Goal: Transaction & Acquisition: Purchase product/service

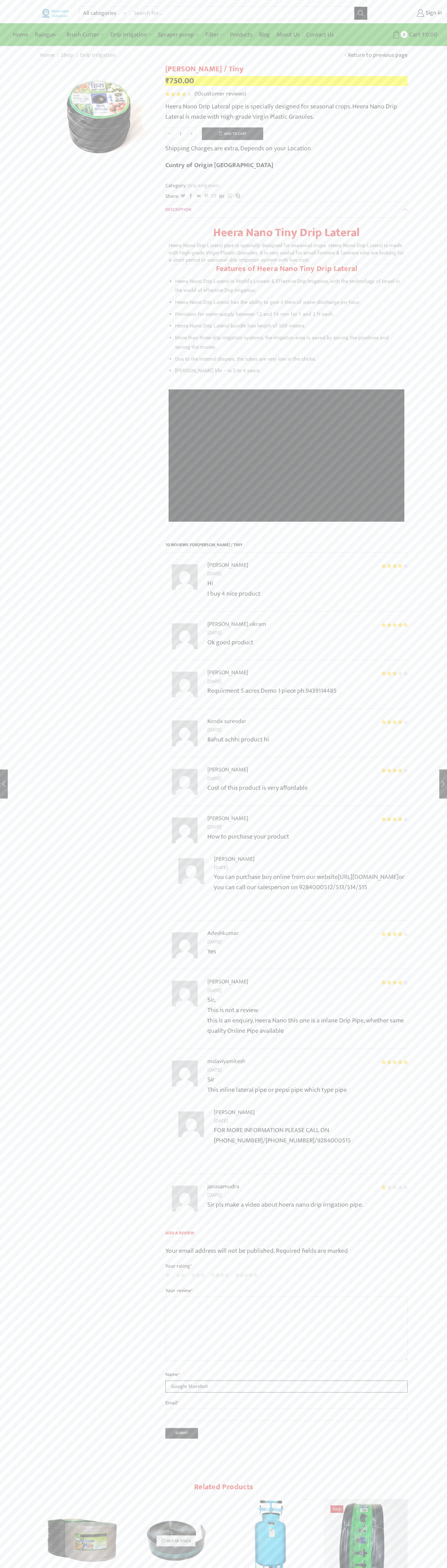
type input "Google Storebot"
click at [233, 133] on button "Add to cart" at bounding box center [232, 133] width 62 height 13
click at [406, 35] on span "Cart" at bounding box center [407, 35] width 13 height 9
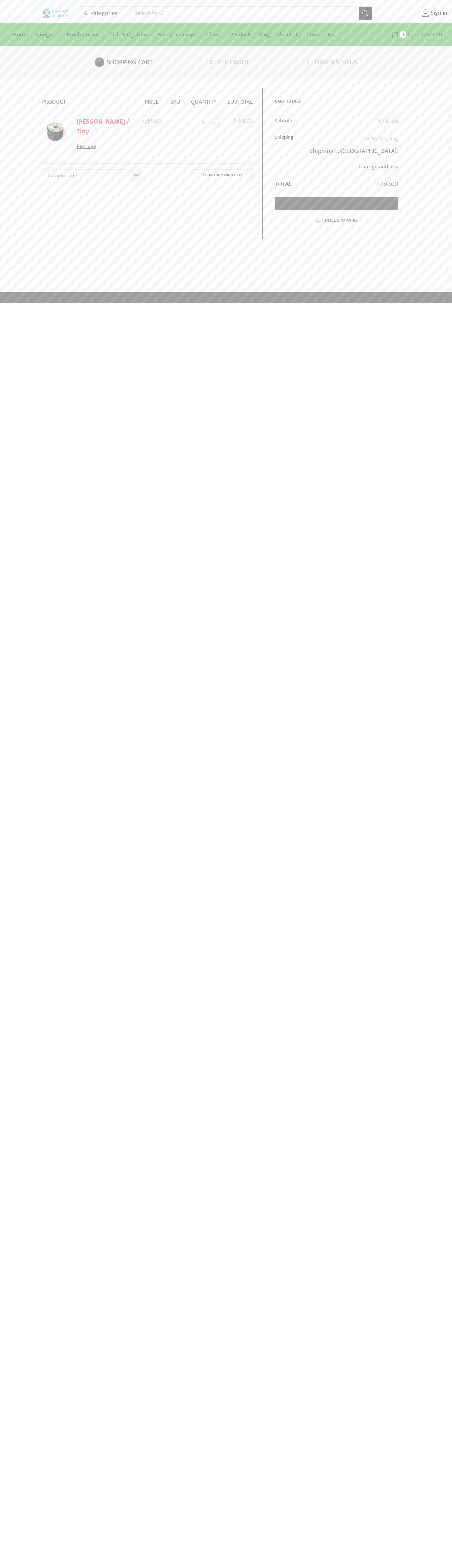
click at [336, 204] on link "Proceed to checkout" at bounding box center [336, 204] width 123 height 13
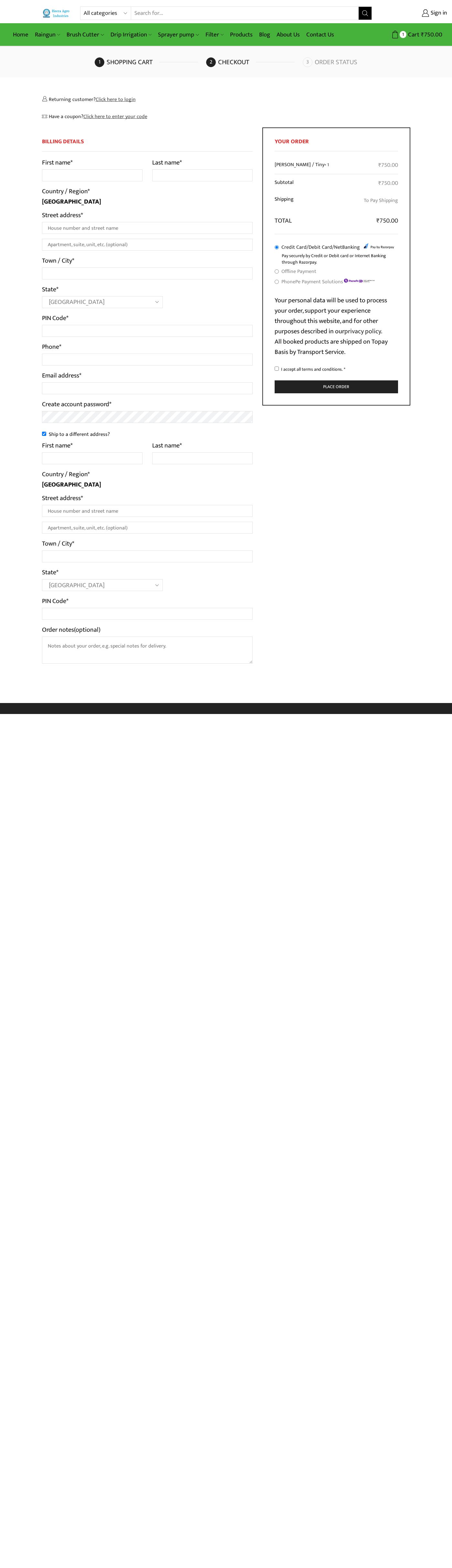
select select "MH"
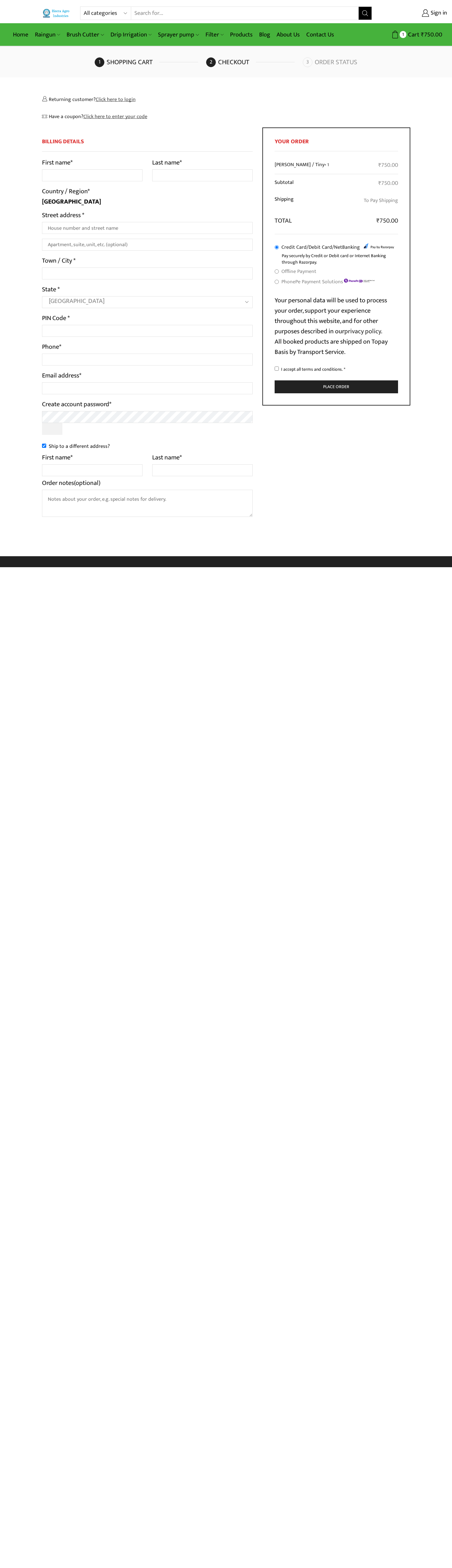
select select "MH"
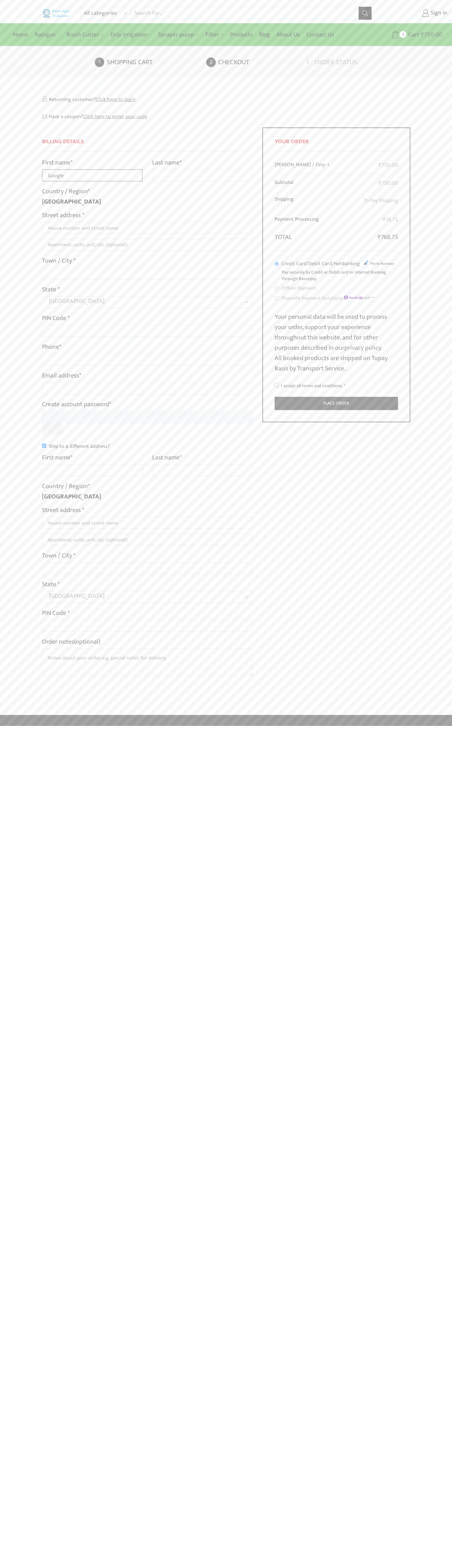
type input "Google"
type input "Storebot"
type input "1600 Amphitheatre Parkway"
type input "First floor"
type input "mountain view"
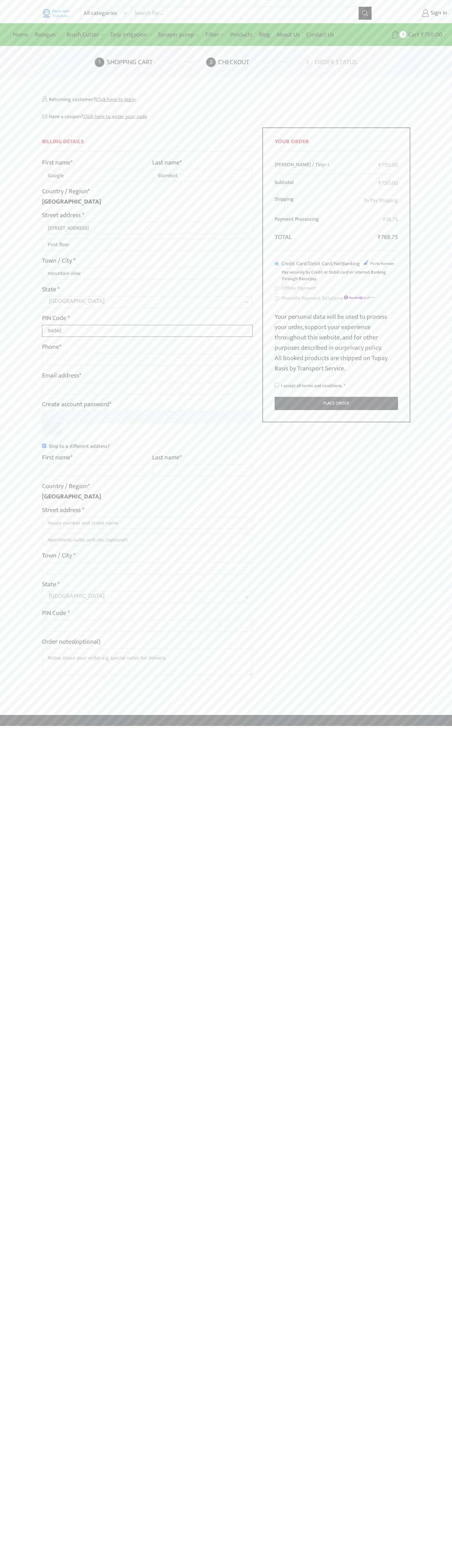
type input "94043"
type input "08067218000"
type input "johnsmith010@storebotmail.joonix.net"
click at [44, 446] on input "Ship to a different address?" at bounding box center [44, 446] width 4 height 4
checkbox input "false"
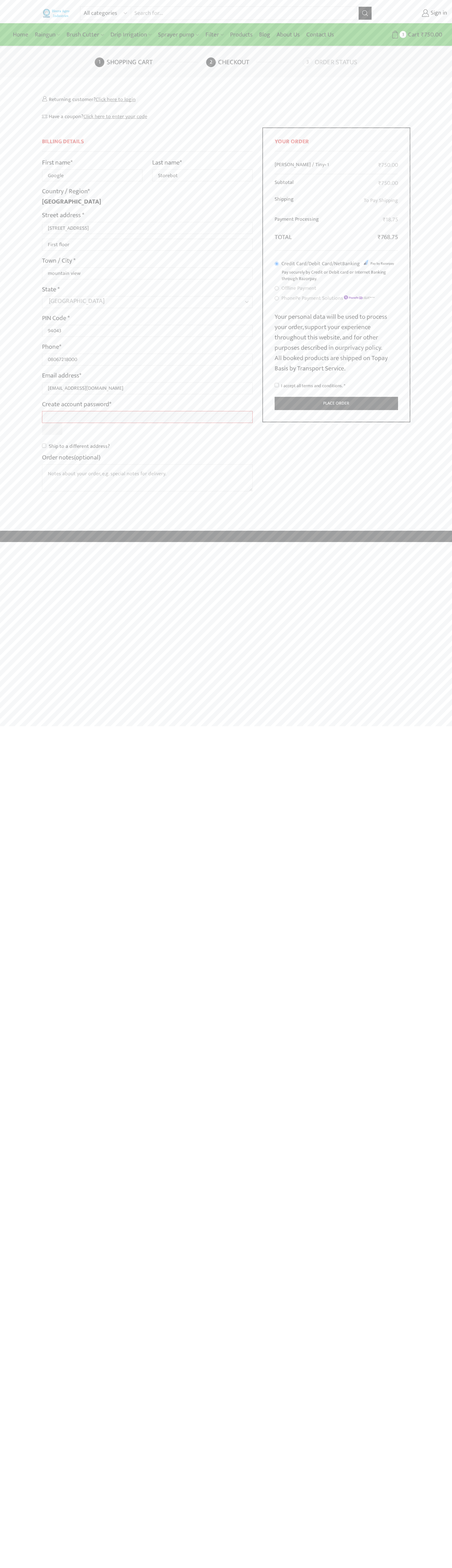
click at [277, 385] on input "I accept all terms and conditions. *" at bounding box center [277, 385] width 4 height 4
checkbox input "true"
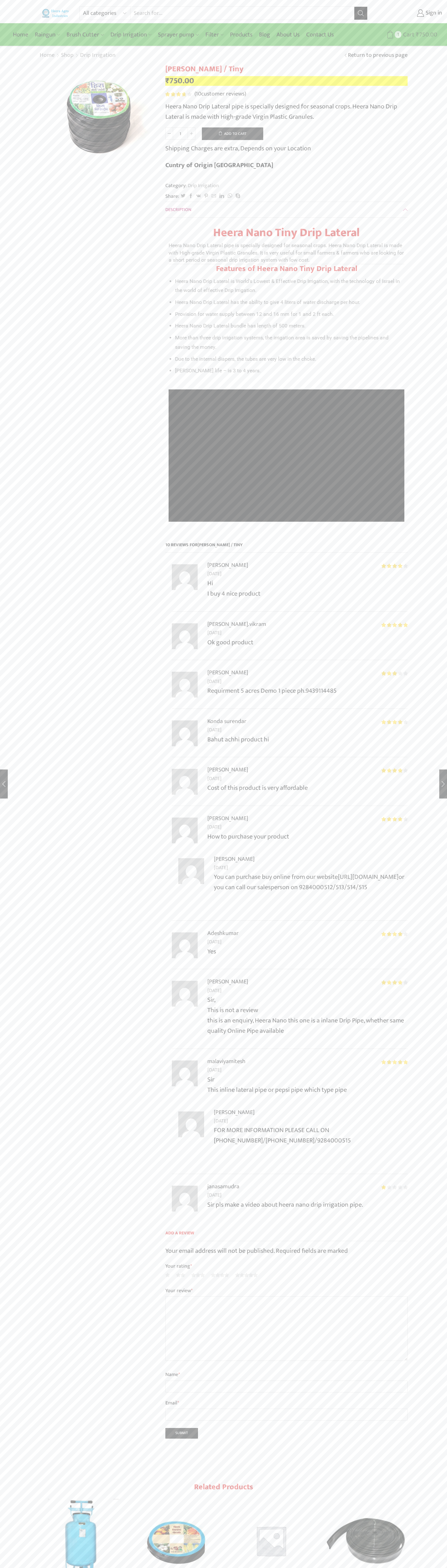
click at [406, 35] on span "Cart" at bounding box center [407, 35] width 13 height 9
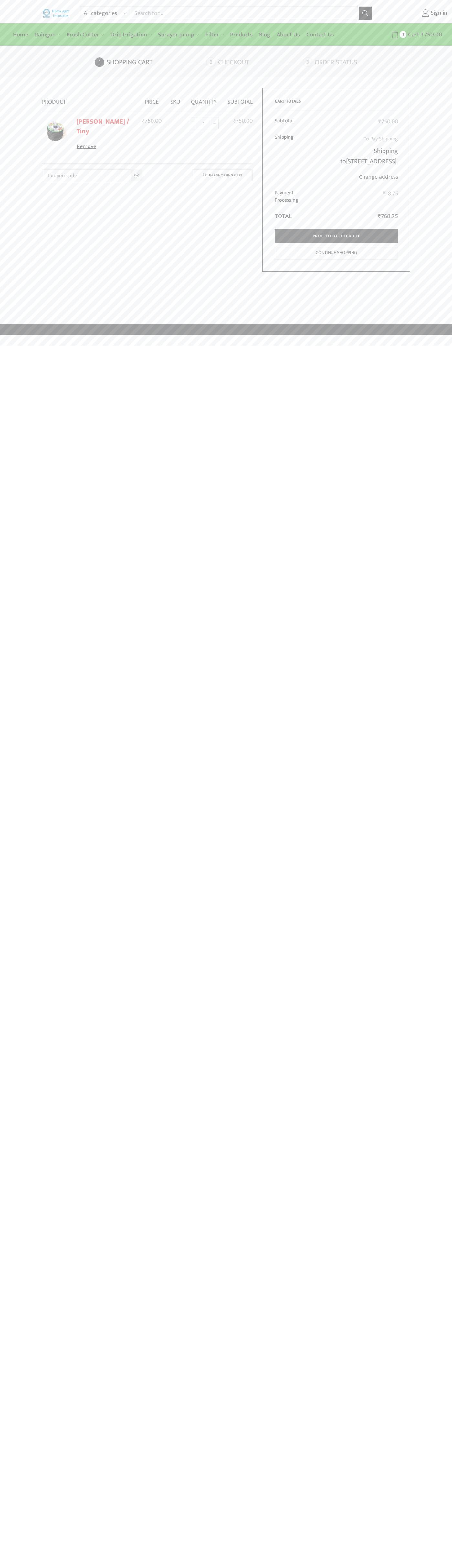
click at [104, 142] on link "Remove" at bounding box center [105, 147] width 57 height 9
